Goal: Information Seeking & Learning: Learn about a topic

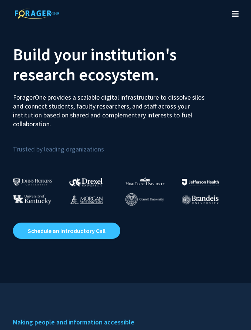
click at [250, 0] on div "Skip navigation About Press & Media Symposium Log In Sign Up" at bounding box center [125, 15] width 251 height 30
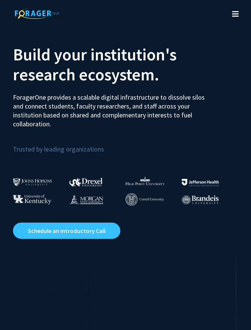
click at [238, 16] on icon "Toggle navigation" at bounding box center [236, 13] width 7 height 7
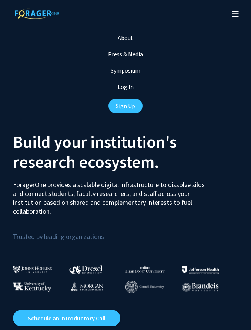
click at [238, 16] on icon "Toggle navigation" at bounding box center [236, 13] width 7 height 7
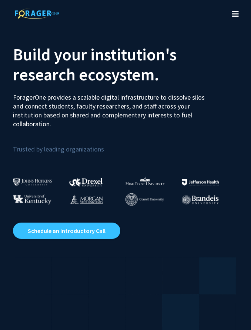
click at [238, 16] on icon "Toggle navigation" at bounding box center [236, 13] width 7 height 7
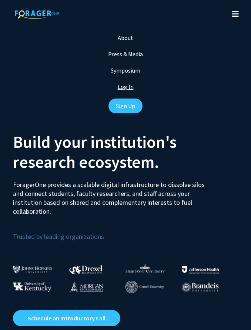
click at [125, 85] on link "Log In" at bounding box center [126, 86] width 16 height 7
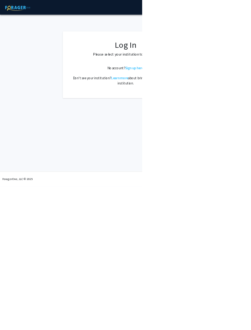
select select
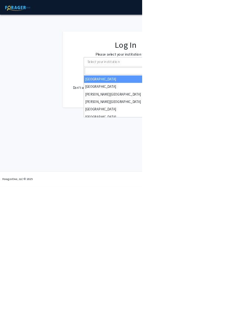
click at [183, 111] on span "Select your institution" at bounding box center [183, 108] width 57 height 7
type input "h"
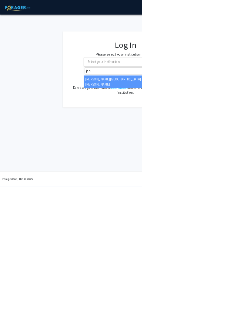
type input "joh"
select select "1"
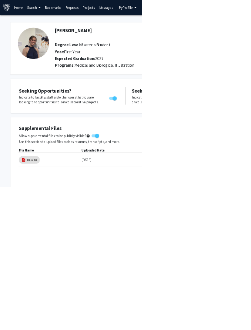
click at [190, 15] on link "Messages" at bounding box center [188, 13] width 32 height 26
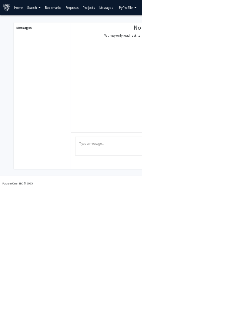
click at [155, 14] on link "Projects" at bounding box center [157, 13] width 29 height 26
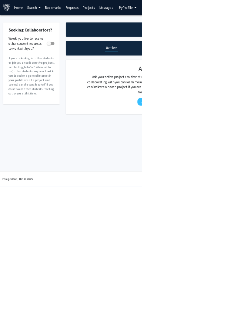
click at [129, 13] on link "Requests" at bounding box center [127, 13] width 31 height 26
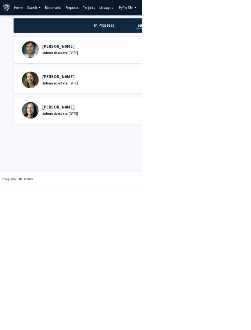
click at [129, 13] on link "Requests" at bounding box center [127, 13] width 31 height 26
click at [89, 11] on link "Bookmarks" at bounding box center [94, 13] width 37 height 26
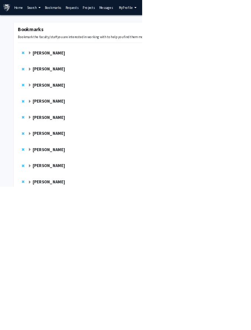
click at [52, 12] on link "Search" at bounding box center [60, 13] width 31 height 26
click at [70, 37] on span "Faculty/Staff" at bounding box center [72, 34] width 55 height 15
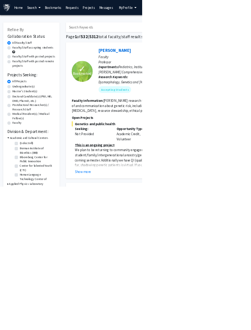
click at [54, 83] on label "Faculty/Staff accepting students" at bounding box center [58, 84] width 73 height 8
click at [27, 83] on input "Faculty/Staff accepting students" at bounding box center [24, 82] width 5 height 5
radio input "true"
click at [20, 325] on h3 "Bloomberg School of Public Health" at bounding box center [54, 327] width 77 height 8
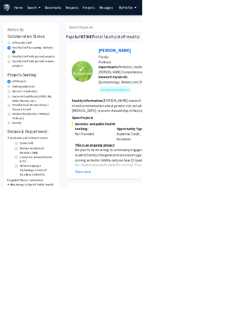
click at [35, 330] on input "(Select All)" at bounding box center [37, 335] width 5 height 5
checkbox input "true"
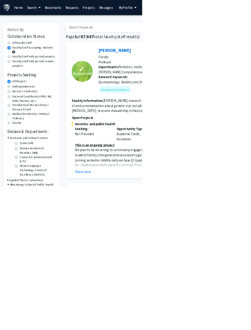
checkbox input "true"
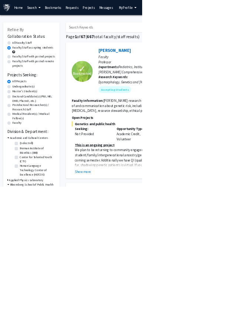
checkbox input "true"
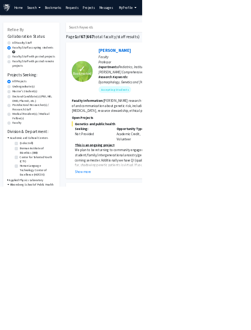
checkbox input "true"
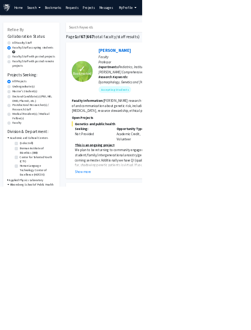
checkbox input "true"
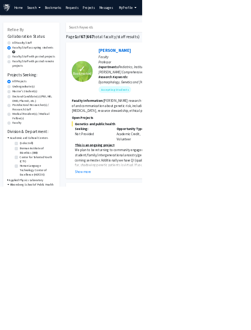
checkbox input "true"
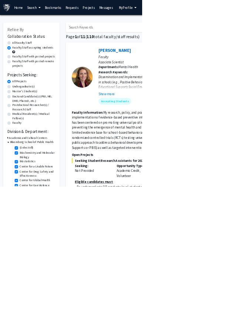
checkbox input "true"
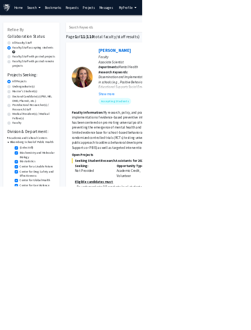
checkbox input "true"
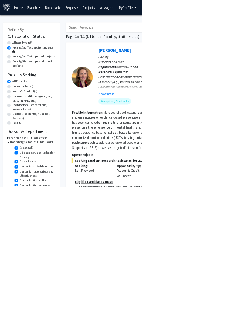
checkbox input "true"
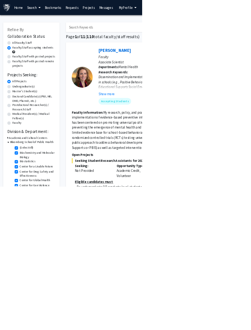
checkbox input "true"
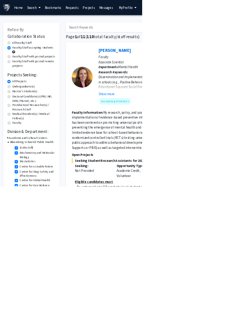
checkbox input "true"
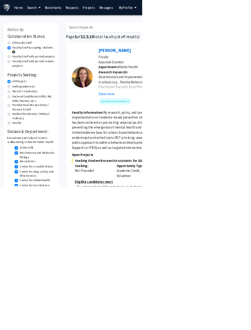
checkbox input "true"
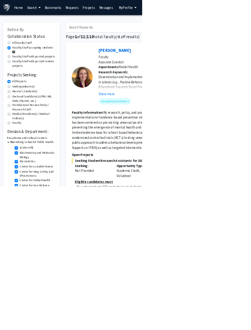
checkbox input "true"
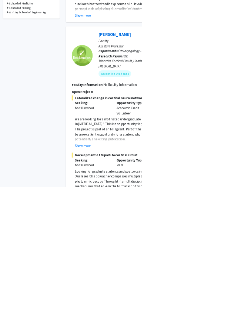
scroll to position [352, 0]
click at [152, 254] on button "Show more" at bounding box center [147, 258] width 29 height 9
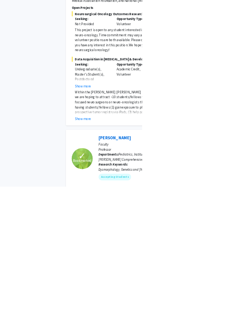
scroll to position [2069, 0]
